Goal: Task Accomplishment & Management: Manage account settings

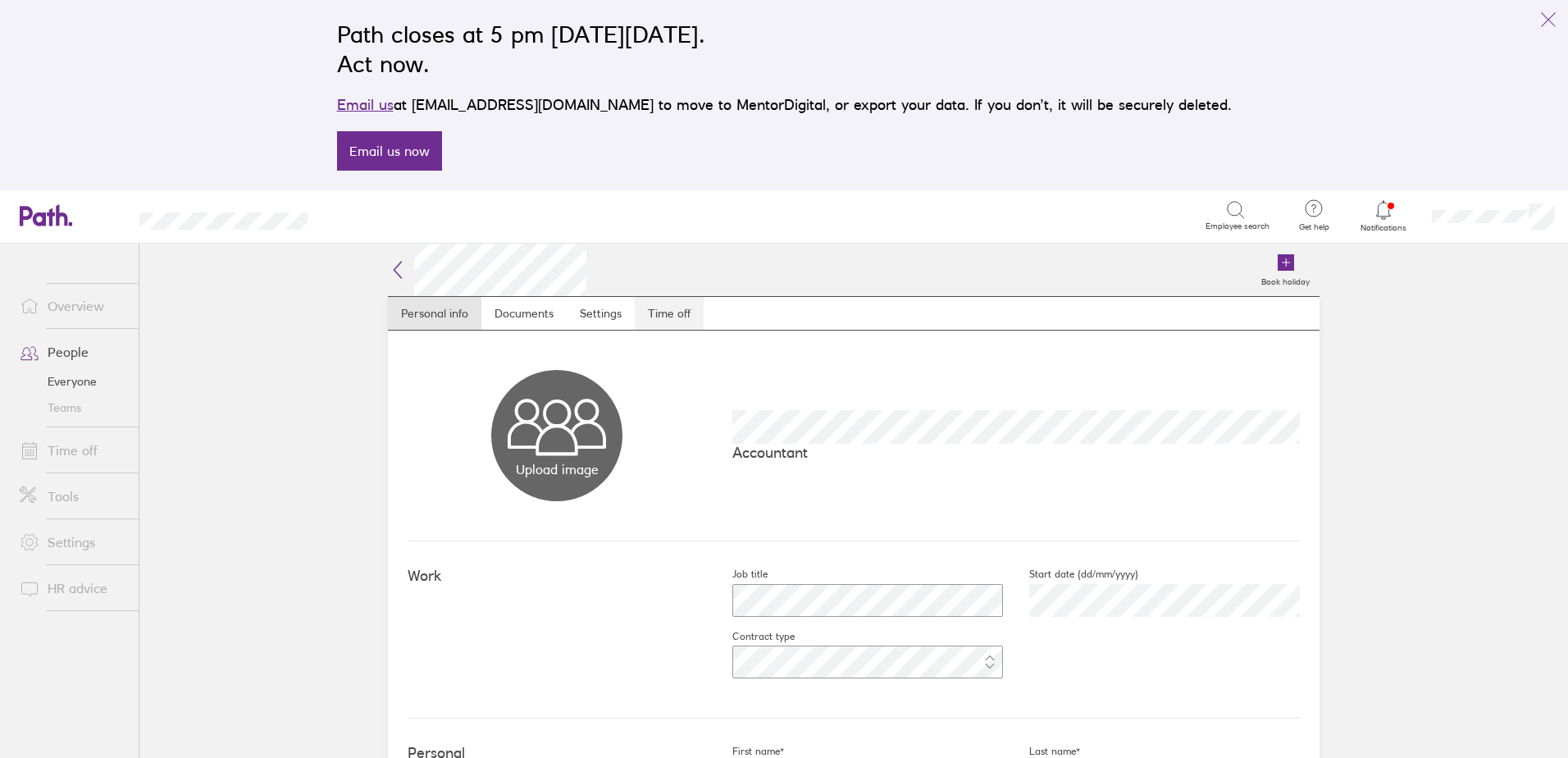
click at [652, 307] on link "Time off" at bounding box center [669, 314] width 69 height 33
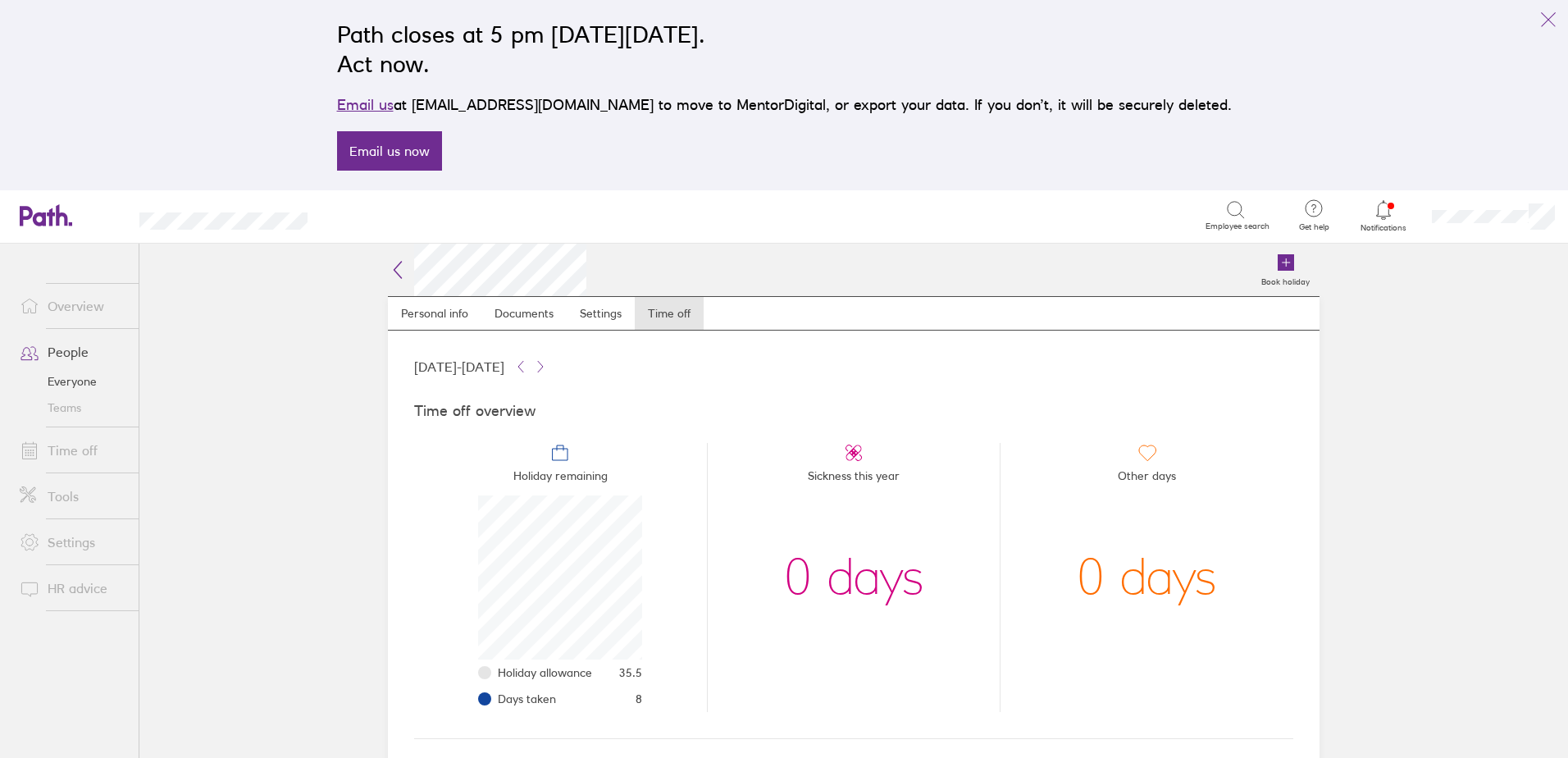
click at [1384, 207] on icon at bounding box center [1384, 210] width 20 height 20
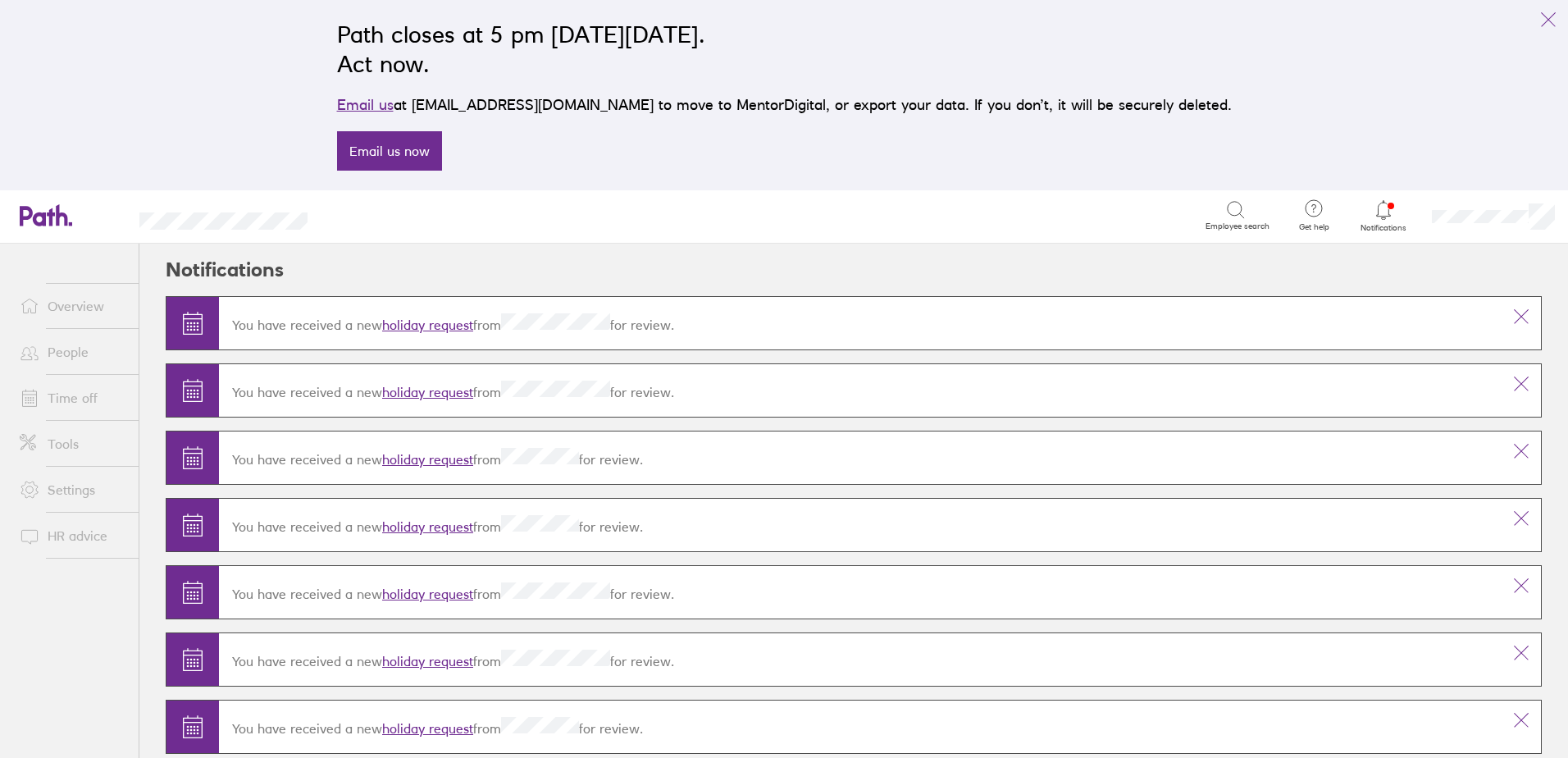
click at [1132, 261] on header "Notifications" at bounding box center [854, 270] width 1377 height 52
click at [76, 336] on link "People" at bounding box center [73, 352] width 132 height 33
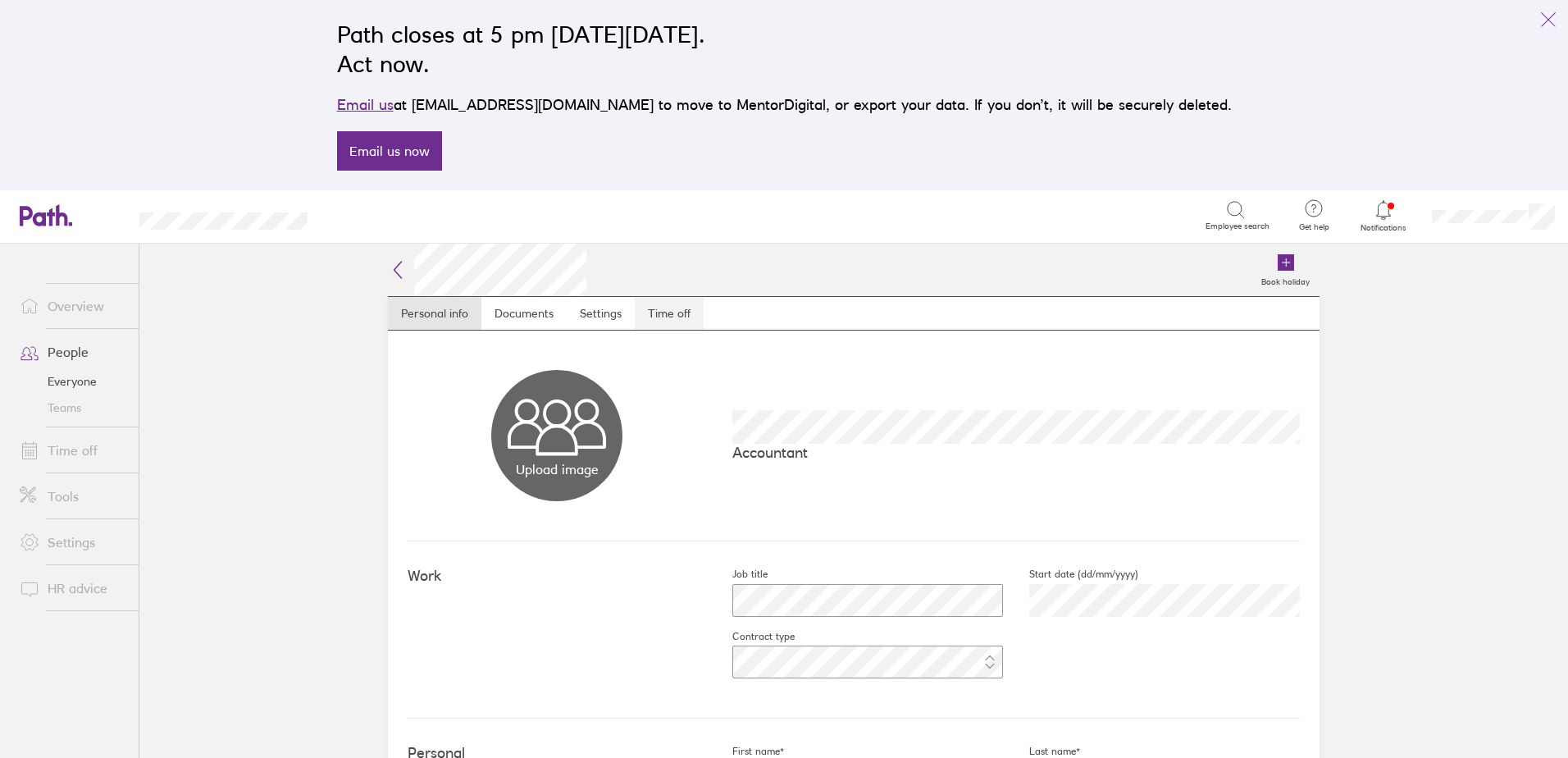
click at [675, 318] on link "Time off" at bounding box center [669, 314] width 69 height 33
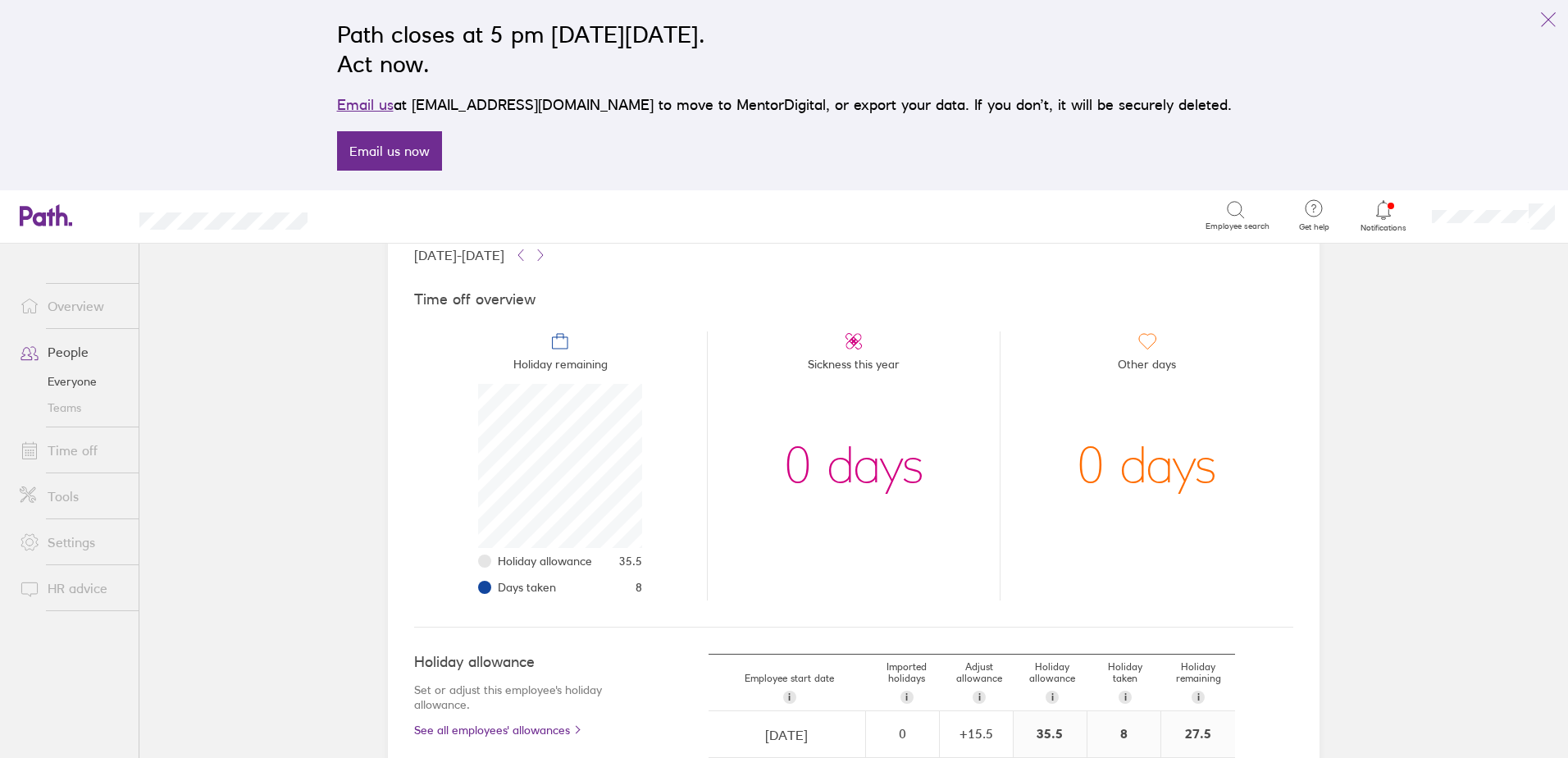
scroll to position [301, 0]
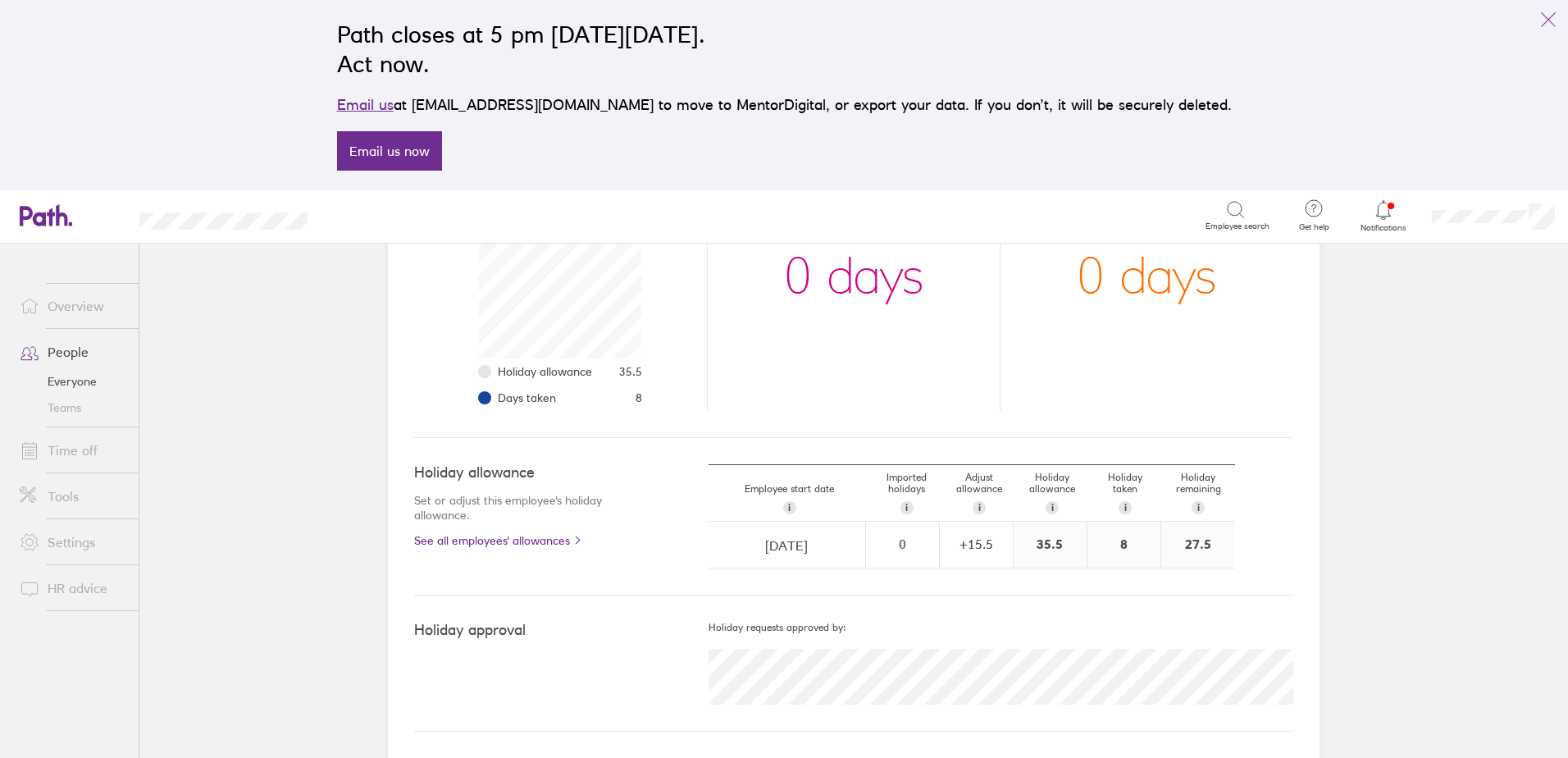
click at [71, 458] on link "Time off" at bounding box center [73, 450] width 132 height 33
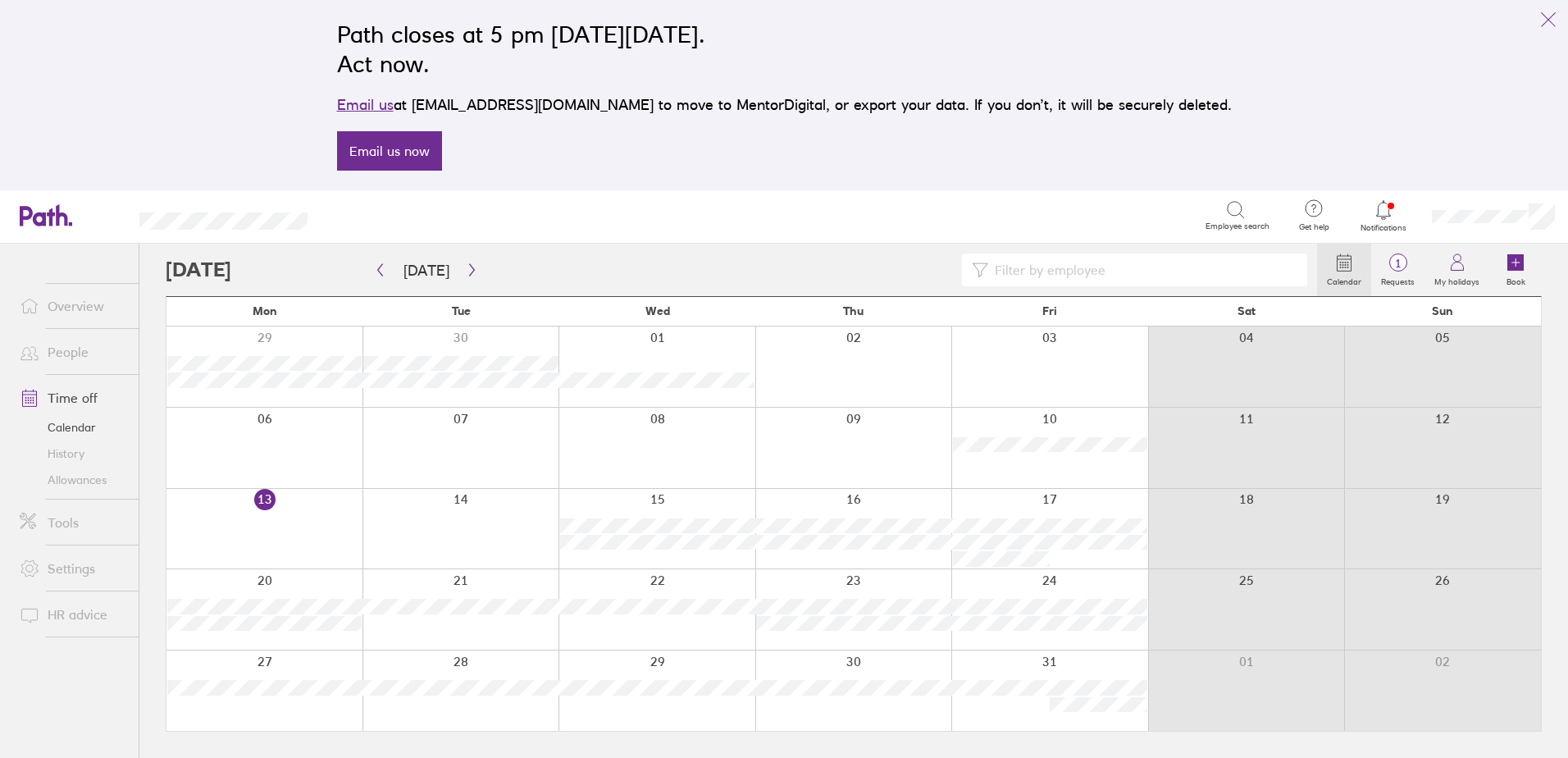
click at [1071, 276] on input at bounding box center [1143, 270] width 309 height 31
type input "and"
click at [467, 270] on icon "button" at bounding box center [472, 269] width 12 height 13
click at [466, 268] on icon "button" at bounding box center [472, 269] width 12 height 13
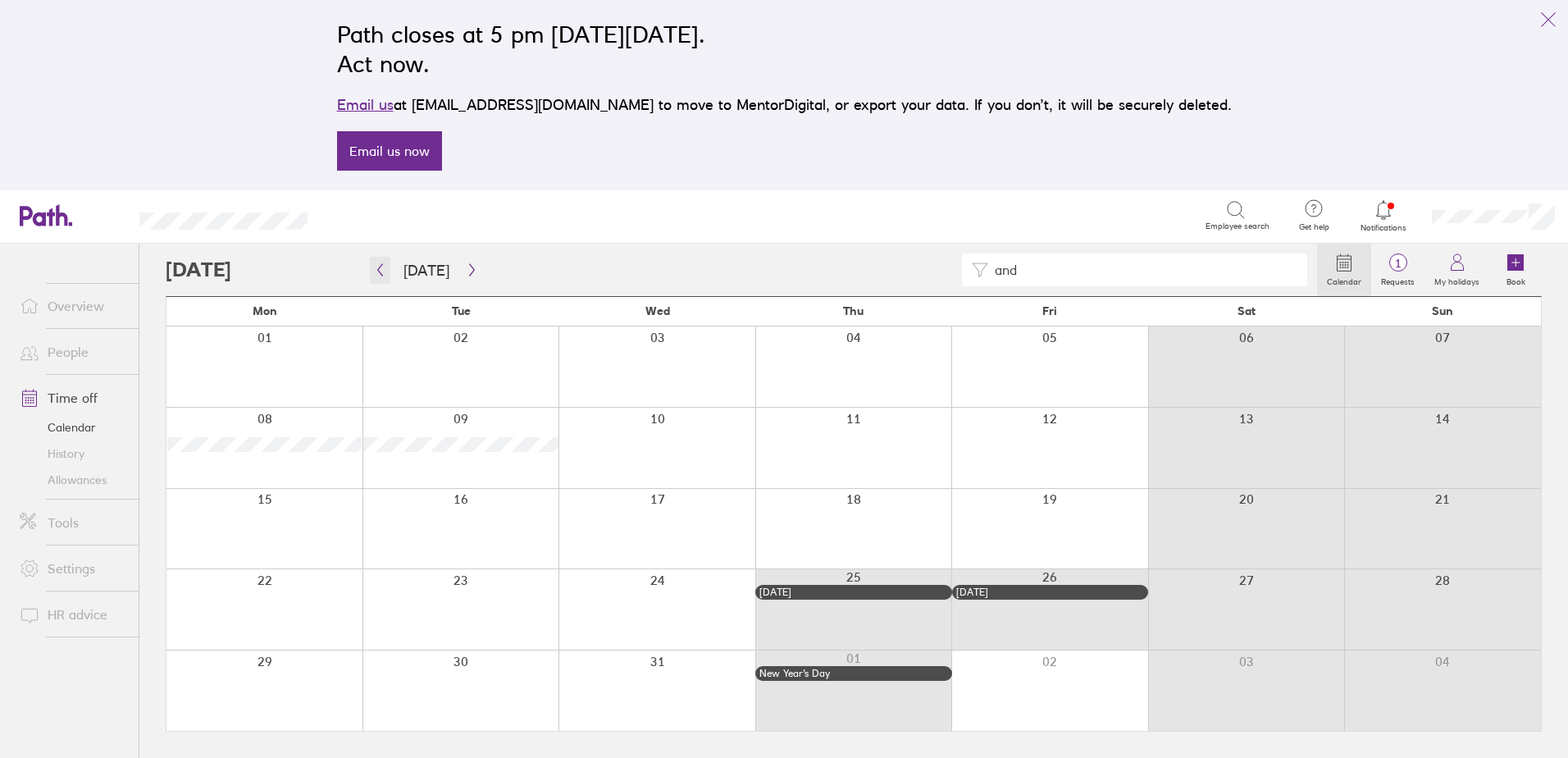
click at [378, 277] on button "button" at bounding box center [379, 270] width 20 height 27
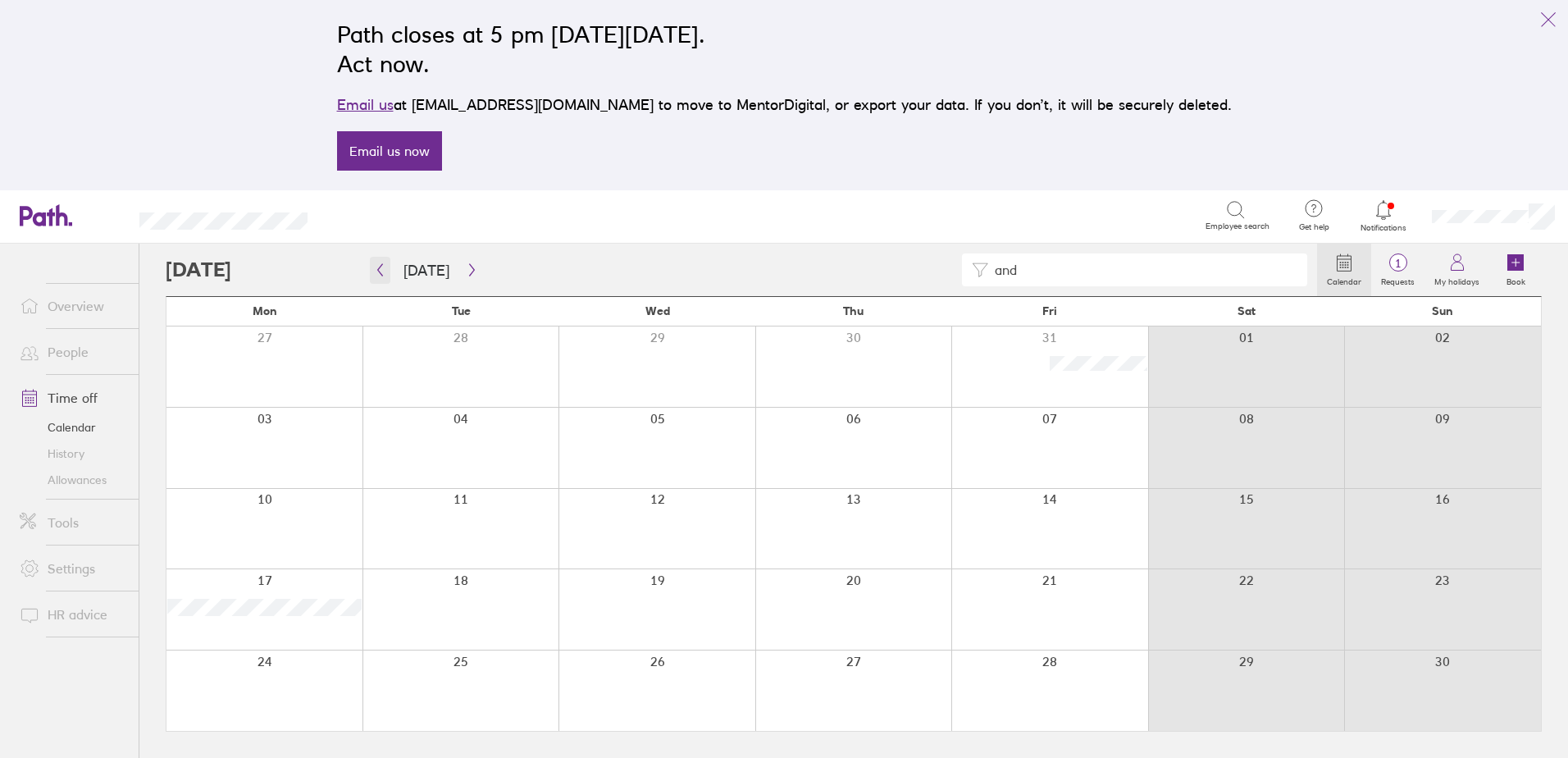
click at [378, 277] on button "button" at bounding box center [379, 270] width 20 height 27
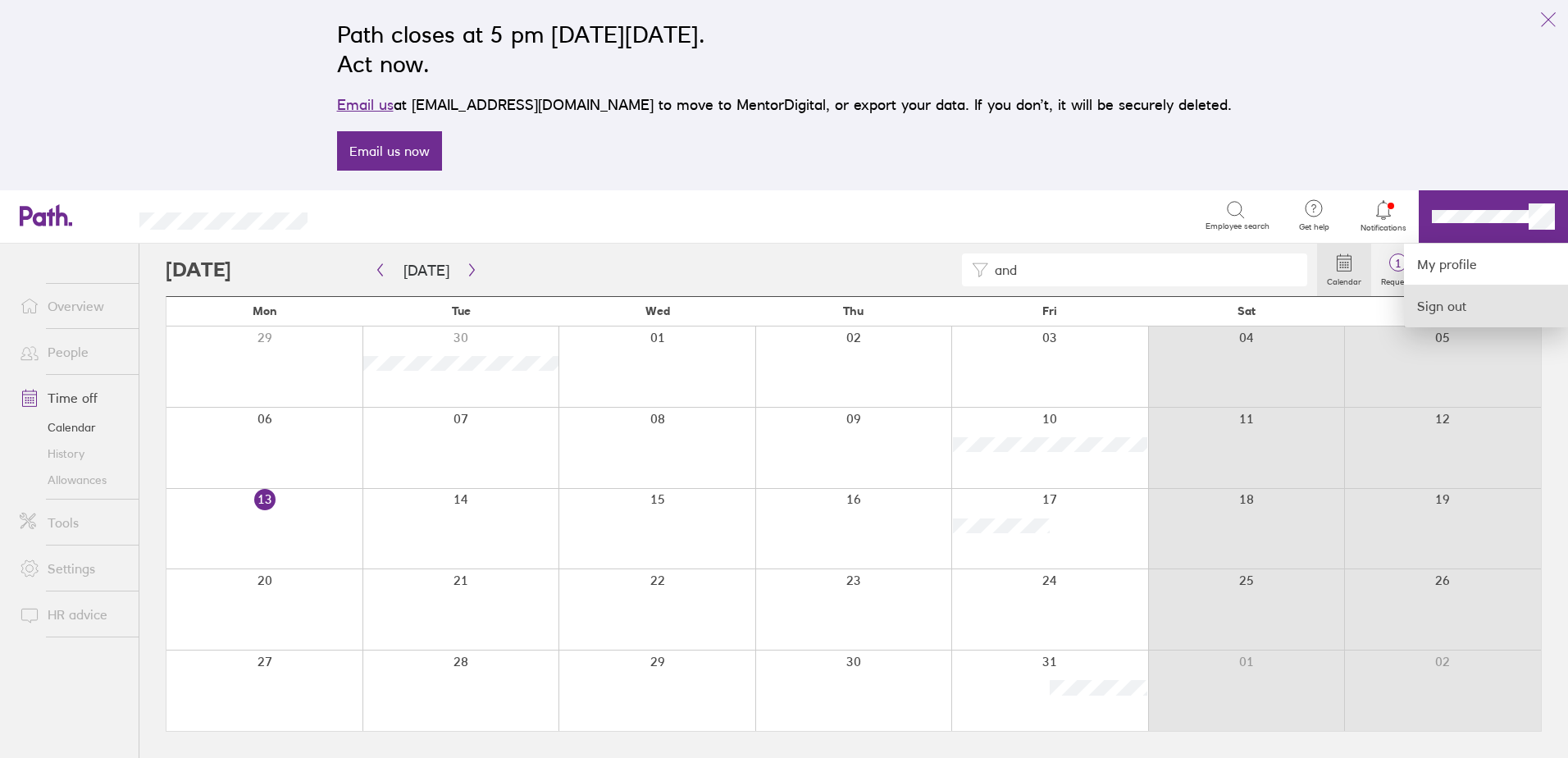
click at [1444, 311] on link "Sign out" at bounding box center [1486, 306] width 164 height 41
